Goal: Task Accomplishment & Management: Use online tool/utility

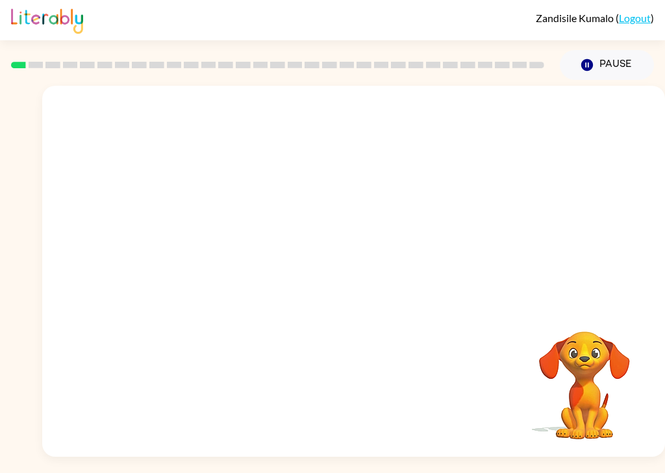
scroll to position [31, 0]
click at [342, 254] on button "button" at bounding box center [353, 277] width 83 height 47
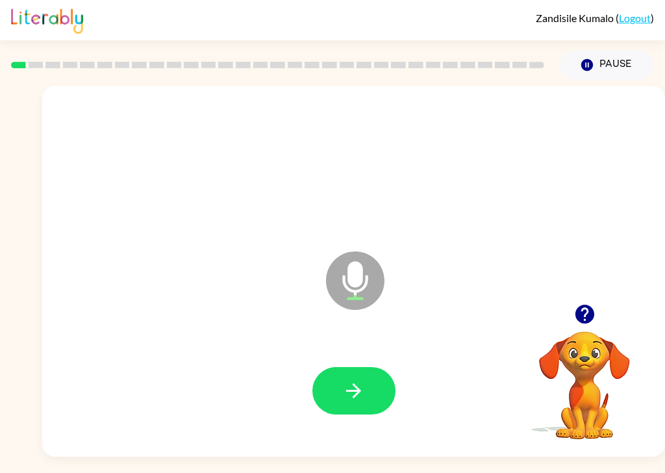
click at [348, 379] on icon "button" at bounding box center [353, 390] width 23 height 23
click at [346, 379] on icon "button" at bounding box center [353, 390] width 23 height 23
click at [342, 367] on button "button" at bounding box center [353, 390] width 83 height 47
click at [357, 383] on icon "button" at bounding box center [353, 390] width 15 height 15
click at [348, 379] on icon "button" at bounding box center [353, 390] width 23 height 23
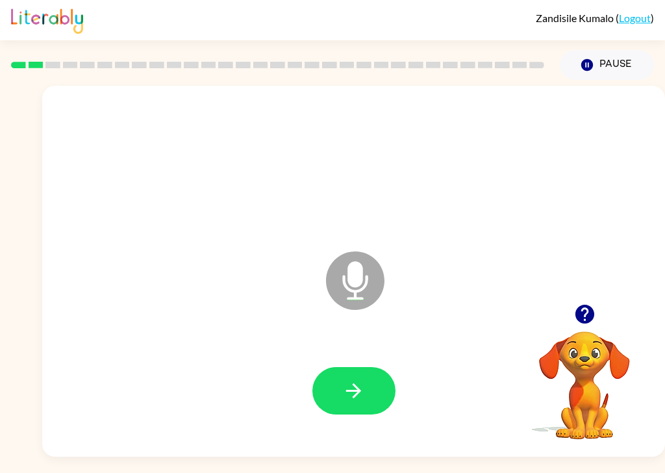
click at [339, 372] on button "button" at bounding box center [353, 390] width 83 height 47
click at [364, 375] on button "button" at bounding box center [353, 390] width 83 height 47
click at [353, 383] on icon "button" at bounding box center [353, 390] width 15 height 15
click at [347, 379] on icon "button" at bounding box center [353, 390] width 23 height 23
click at [341, 377] on button "button" at bounding box center [353, 390] width 83 height 47
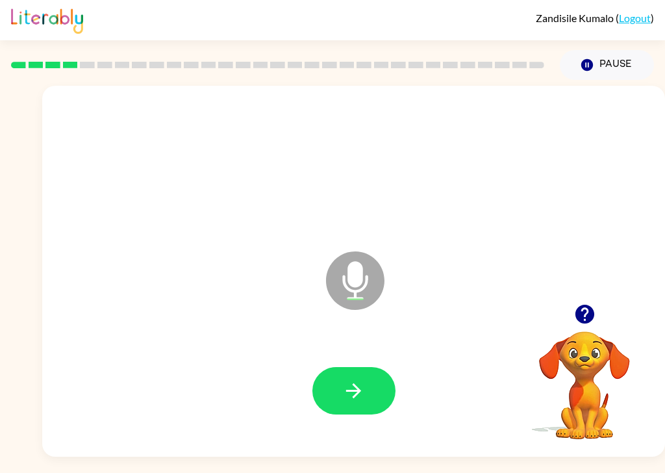
click at [362, 379] on icon "button" at bounding box center [353, 390] width 23 height 23
click at [352, 379] on icon "button" at bounding box center [353, 390] width 23 height 23
click at [357, 384] on button "button" at bounding box center [353, 390] width 83 height 47
click at [348, 383] on icon "button" at bounding box center [353, 390] width 15 height 15
click at [337, 367] on button "button" at bounding box center [353, 390] width 83 height 47
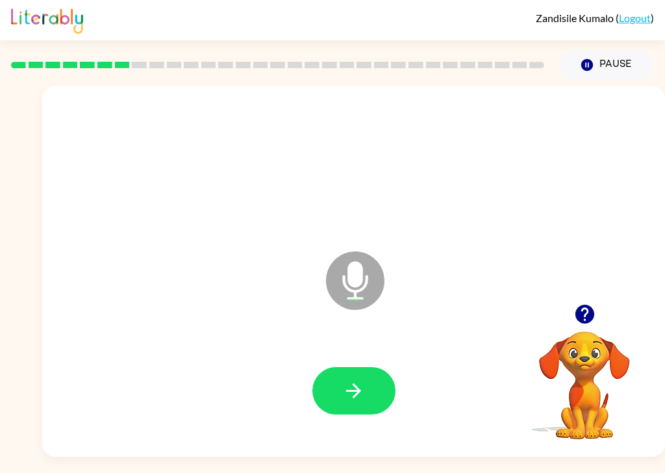
click at [343, 379] on icon "button" at bounding box center [353, 390] width 23 height 23
click at [352, 379] on icon "button" at bounding box center [353, 390] width 23 height 23
click at [346, 376] on button "button" at bounding box center [353, 390] width 83 height 47
click at [337, 367] on button "button" at bounding box center [353, 390] width 83 height 47
click at [340, 367] on button "button" at bounding box center [353, 390] width 83 height 47
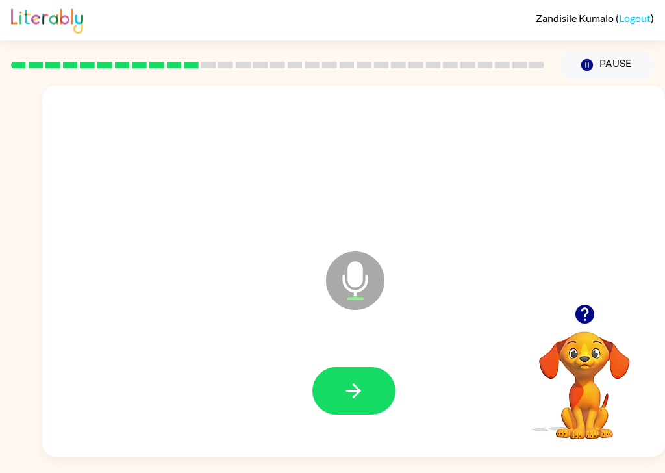
click at [343, 379] on icon "button" at bounding box center [353, 390] width 23 height 23
click at [350, 379] on icon "button" at bounding box center [353, 390] width 23 height 23
click at [365, 367] on button "button" at bounding box center [353, 390] width 83 height 47
click at [362, 379] on icon "button" at bounding box center [353, 390] width 23 height 23
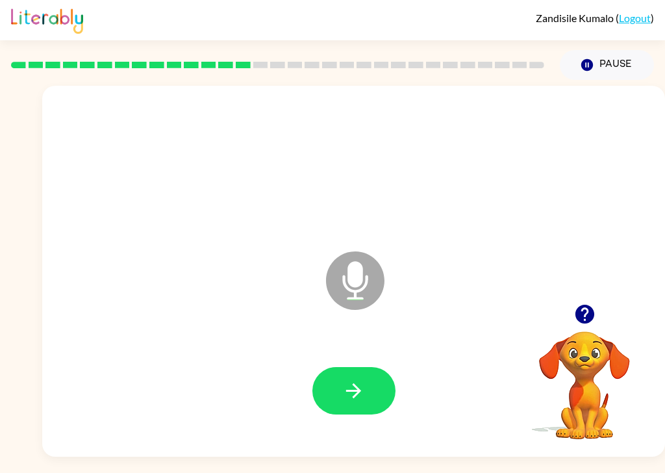
click at [352, 367] on button "button" at bounding box center [353, 390] width 83 height 47
click at [337, 375] on button "button" at bounding box center [353, 390] width 83 height 47
click at [350, 379] on icon "button" at bounding box center [353, 390] width 23 height 23
click at [346, 379] on icon "button" at bounding box center [353, 390] width 23 height 23
click at [361, 379] on icon "button" at bounding box center [353, 390] width 23 height 23
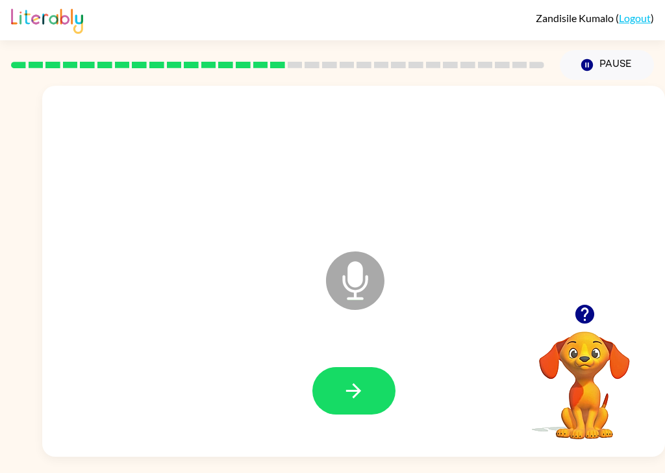
click at [348, 379] on icon "button" at bounding box center [353, 390] width 23 height 23
click at [341, 368] on button "button" at bounding box center [353, 390] width 83 height 47
click at [347, 379] on icon "button" at bounding box center [353, 390] width 23 height 23
click at [337, 374] on button "button" at bounding box center [353, 390] width 83 height 47
click at [359, 379] on icon "button" at bounding box center [353, 390] width 23 height 23
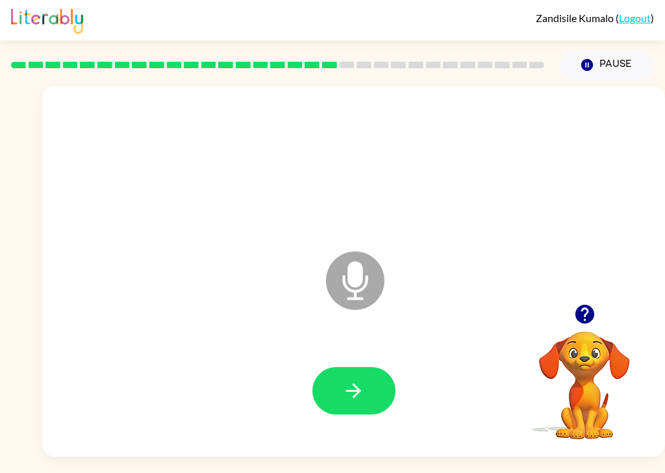
click at [346, 383] on icon "button" at bounding box center [353, 390] width 15 height 15
click at [366, 372] on button "button" at bounding box center [353, 390] width 83 height 47
click at [375, 368] on button "button" at bounding box center [353, 390] width 83 height 47
click at [349, 379] on icon "button" at bounding box center [353, 390] width 23 height 23
click at [342, 387] on button "button" at bounding box center [353, 390] width 83 height 47
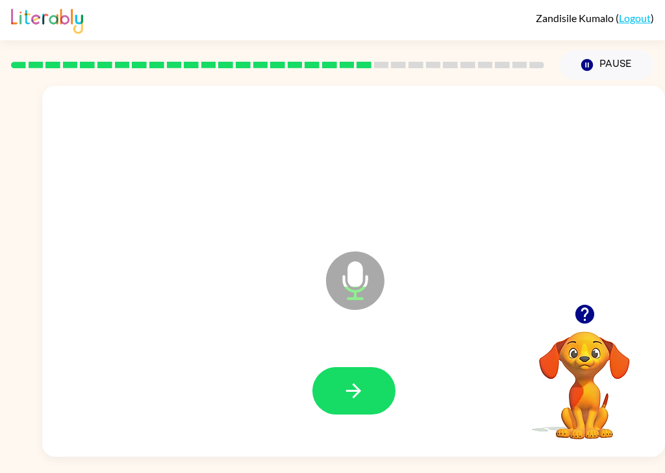
click at [362, 378] on button "button" at bounding box center [353, 390] width 83 height 47
click at [361, 378] on button "button" at bounding box center [353, 390] width 83 height 47
click at [361, 377] on button "button" at bounding box center [353, 390] width 83 height 47
click at [369, 385] on button "button" at bounding box center [353, 390] width 83 height 47
click at [349, 383] on button "button" at bounding box center [353, 390] width 83 height 47
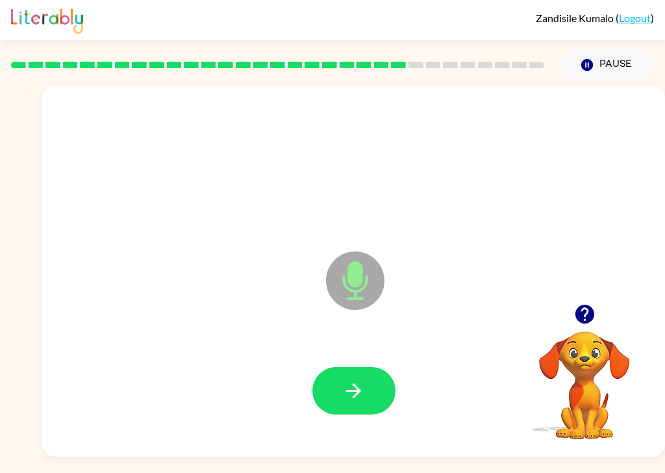
click at [356, 379] on icon "button" at bounding box center [353, 390] width 23 height 23
click at [366, 367] on button "button" at bounding box center [353, 390] width 83 height 47
click at [361, 381] on button "button" at bounding box center [353, 390] width 83 height 47
click at [342, 379] on icon "button" at bounding box center [353, 390] width 23 height 23
click at [340, 367] on button "button" at bounding box center [353, 390] width 83 height 47
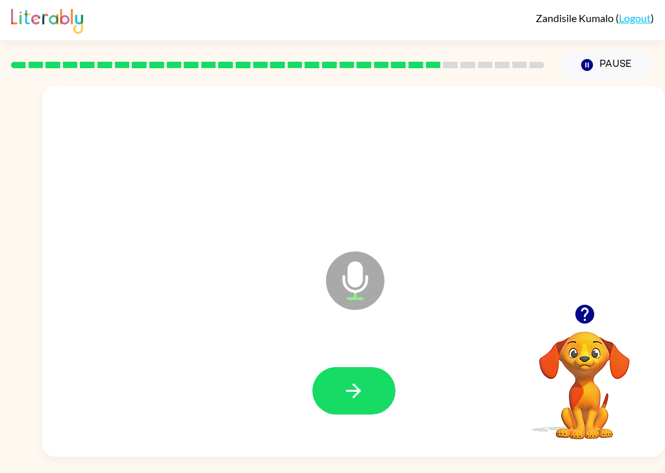
click at [332, 367] on button "button" at bounding box center [353, 390] width 83 height 47
click at [346, 381] on button "button" at bounding box center [353, 390] width 83 height 47
click at [359, 379] on icon "button" at bounding box center [353, 390] width 23 height 23
click at [361, 379] on icon "button" at bounding box center [353, 390] width 23 height 23
click at [340, 373] on button "button" at bounding box center [353, 390] width 83 height 47
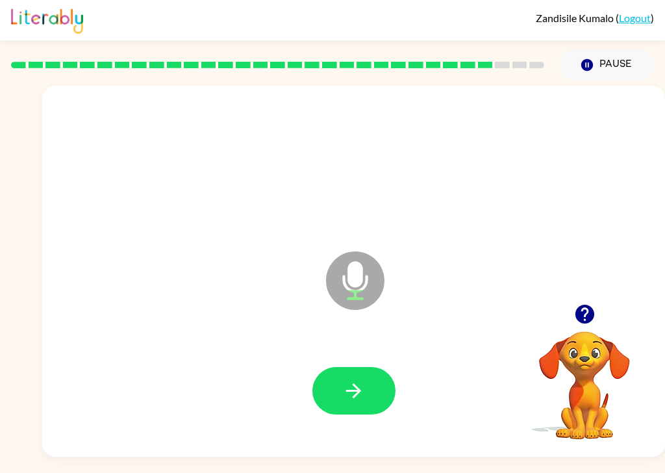
click at [356, 396] on div at bounding box center [353, 391] width 597 height 107
click at [357, 381] on button "button" at bounding box center [353, 390] width 83 height 47
click at [344, 379] on icon "button" at bounding box center [353, 390] width 23 height 23
click at [342, 379] on icon "button" at bounding box center [353, 390] width 23 height 23
click at [341, 369] on button "button" at bounding box center [353, 390] width 83 height 47
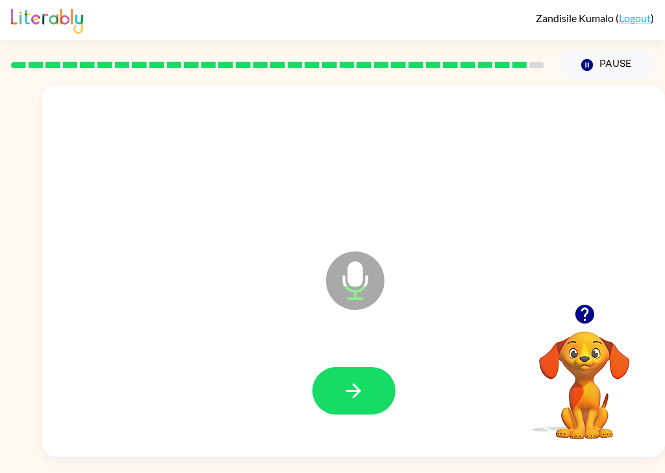
click at [356, 375] on button "button" at bounding box center [353, 390] width 83 height 47
click at [333, 368] on button "button" at bounding box center [353, 390] width 83 height 47
